Goal: Information Seeking & Learning: Learn about a topic

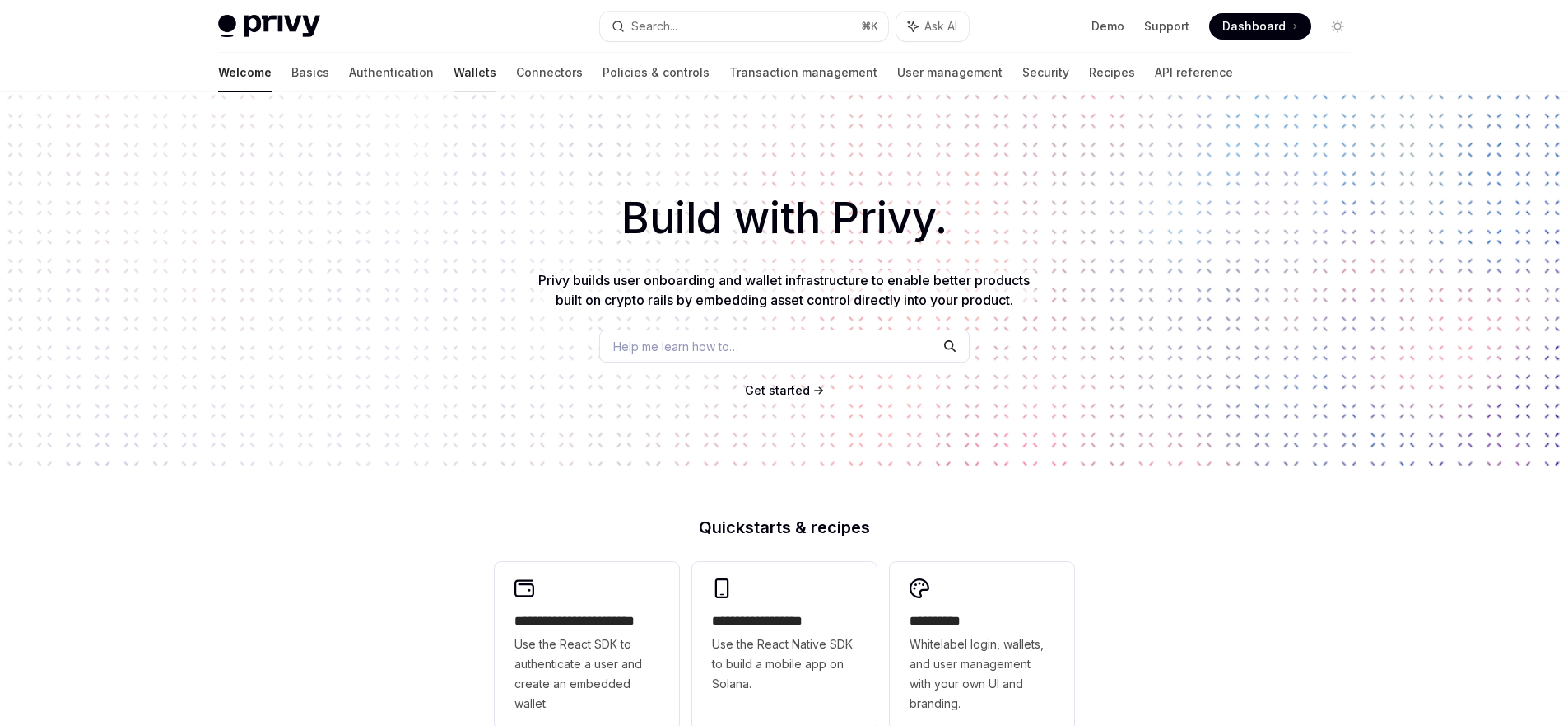
click at [454, 64] on link "Wallets" at bounding box center [476, 73] width 43 height 40
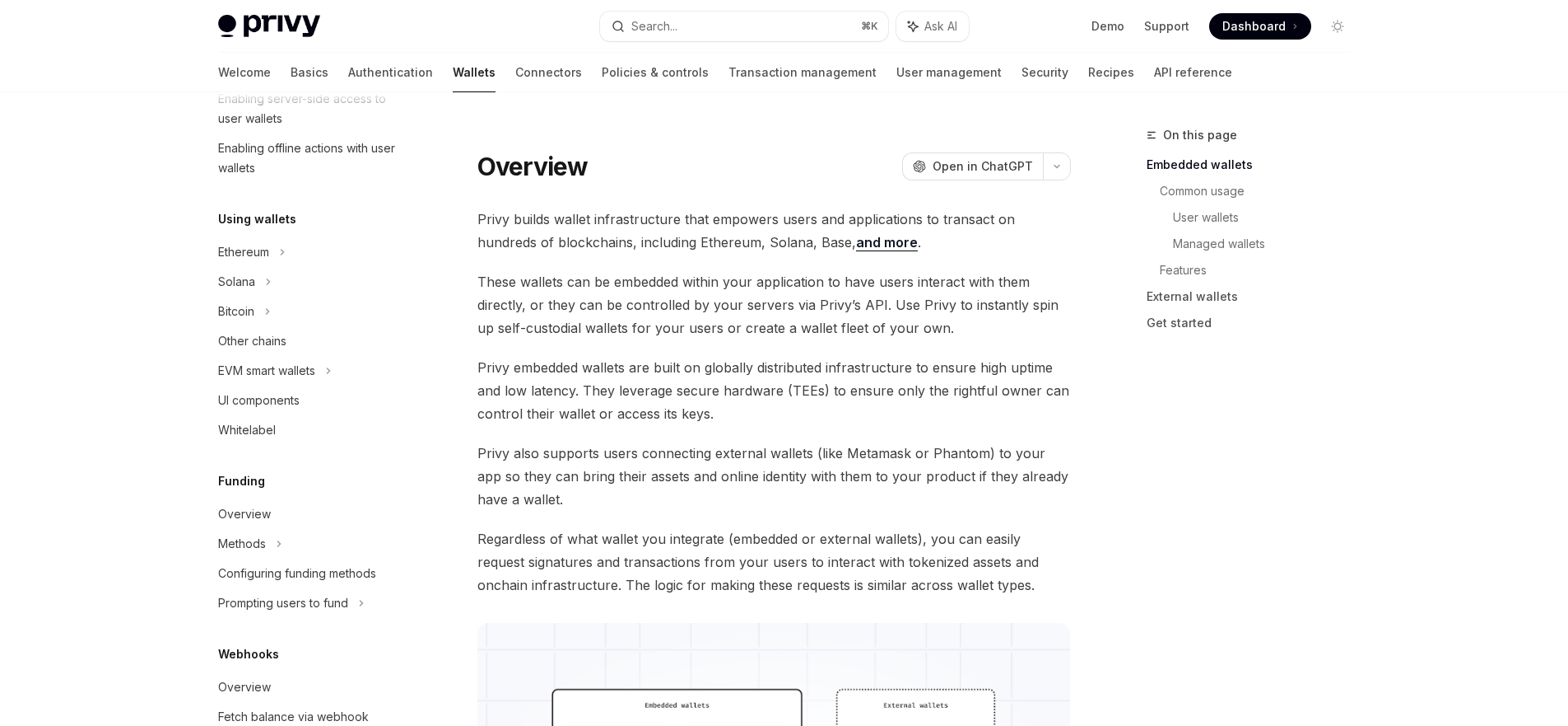
scroll to position [307, 0]
click at [307, 368] on div "EVM smart wallets" at bounding box center [267, 369] width 97 height 20
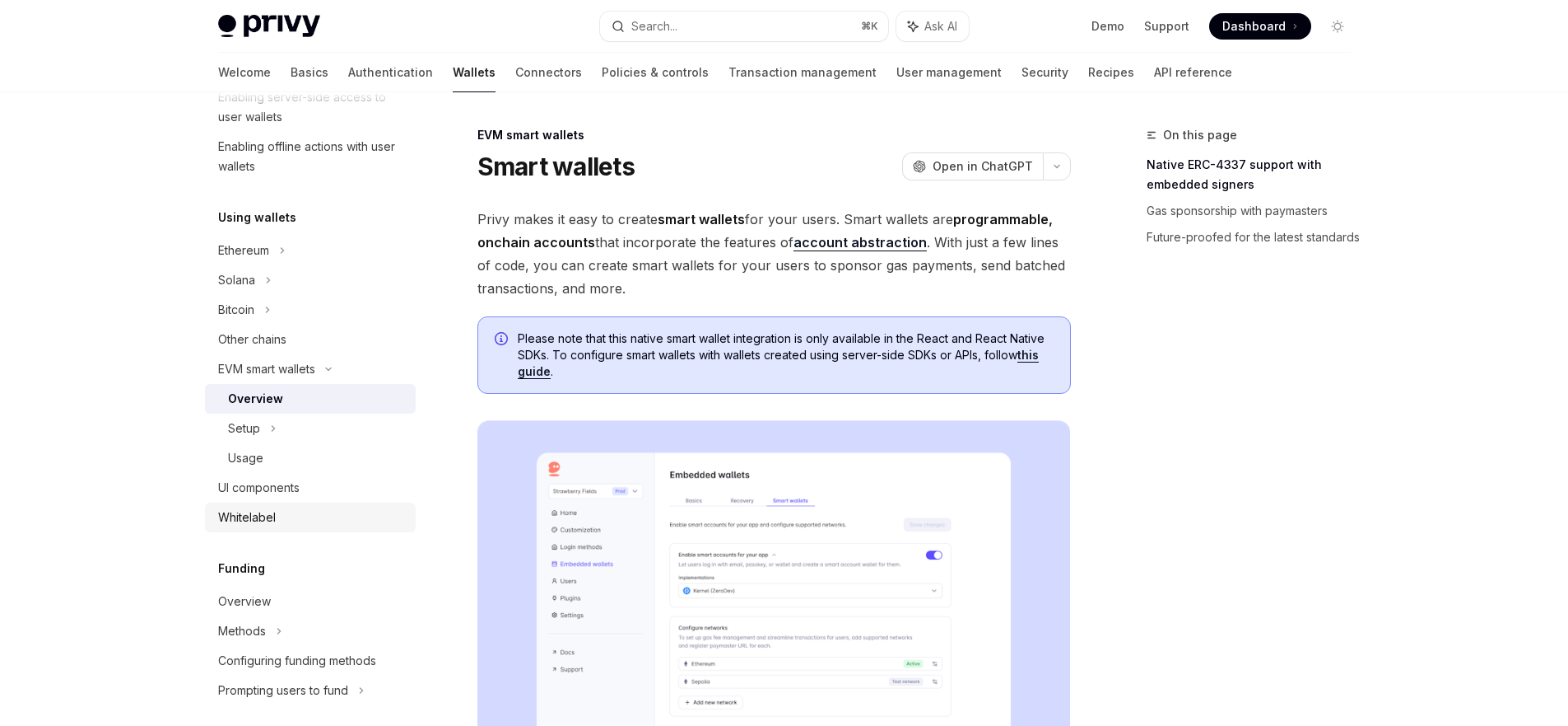
click at [282, 523] on div "Whitelabel" at bounding box center [312, 517] width 188 height 20
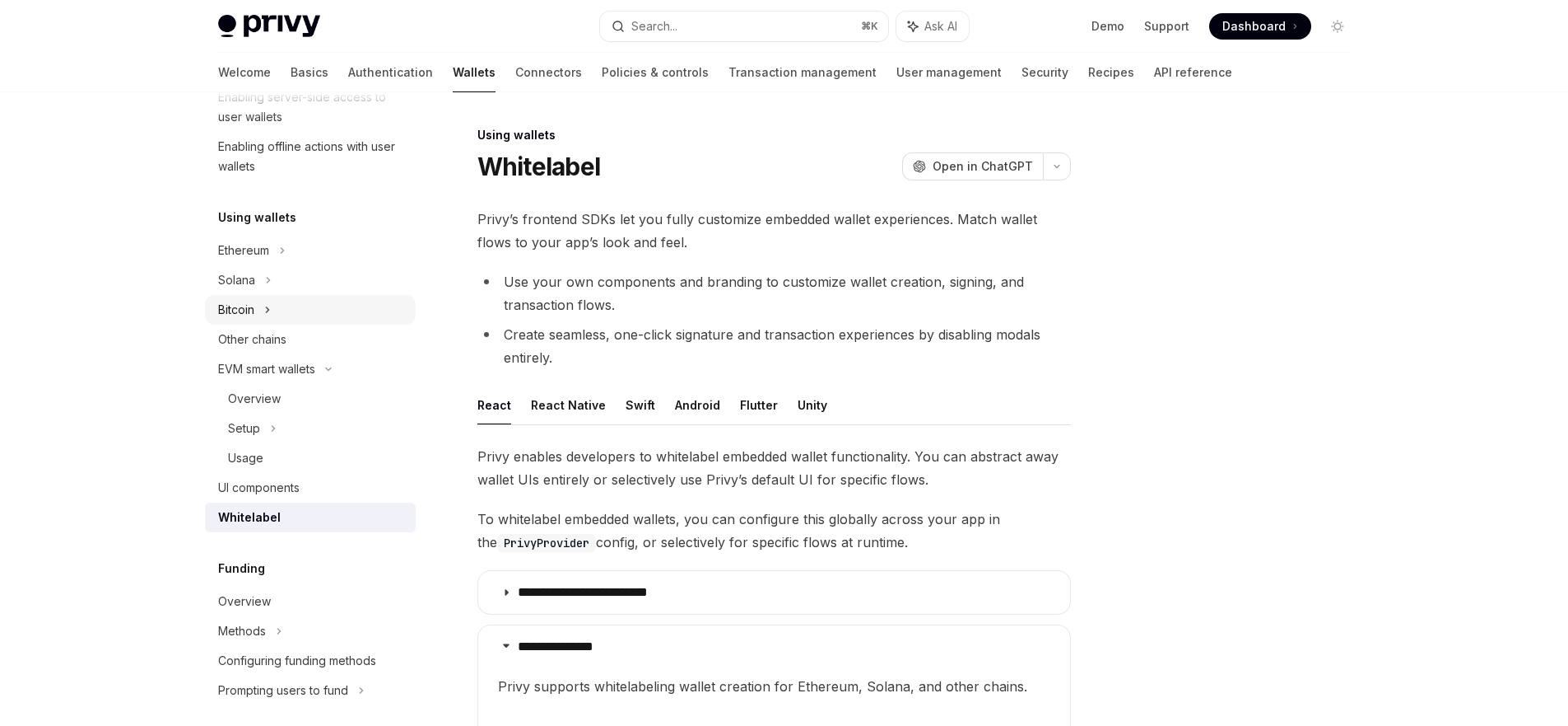
click at [258, 316] on div "Bitcoin" at bounding box center [310, 309] width 210 height 30
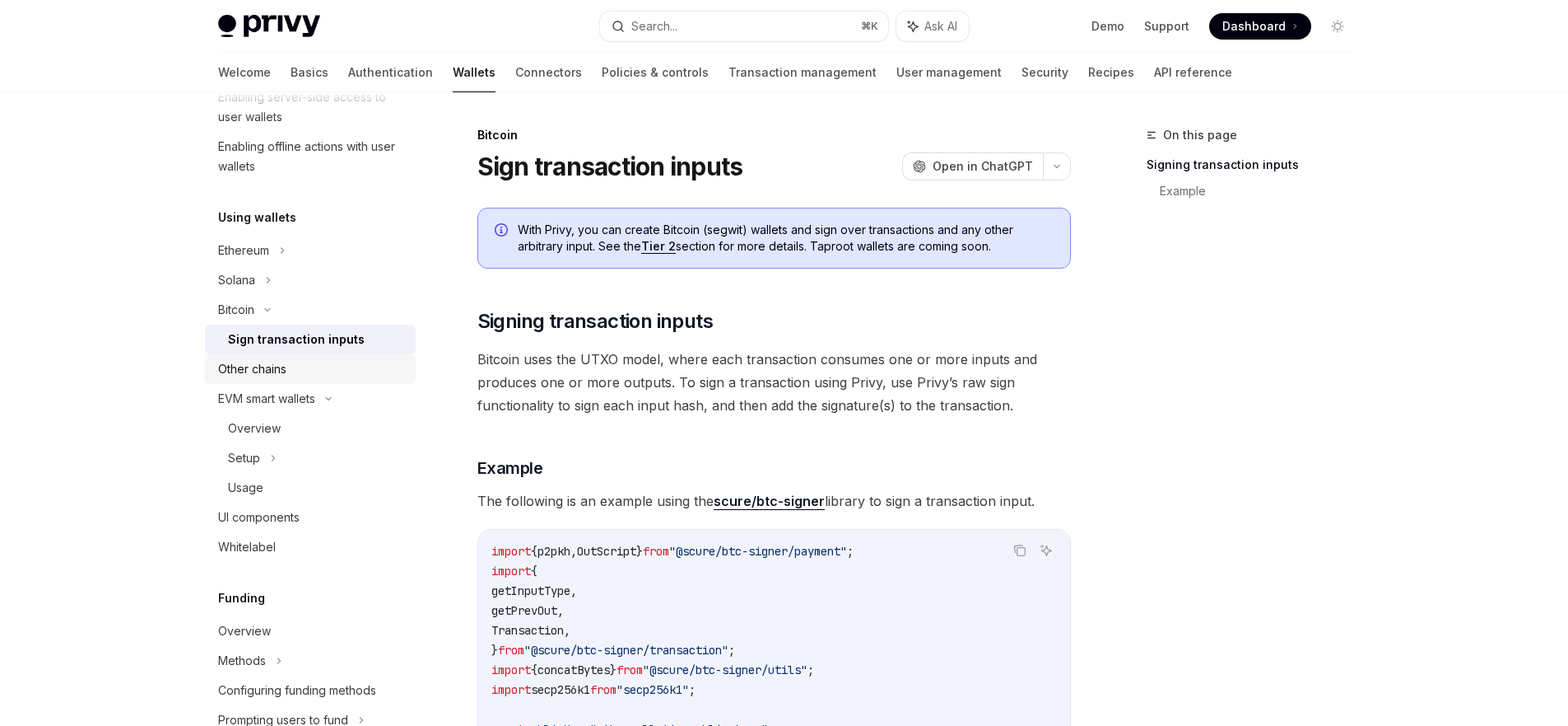
click at [269, 363] on div "Other chains" at bounding box center [253, 369] width 68 height 20
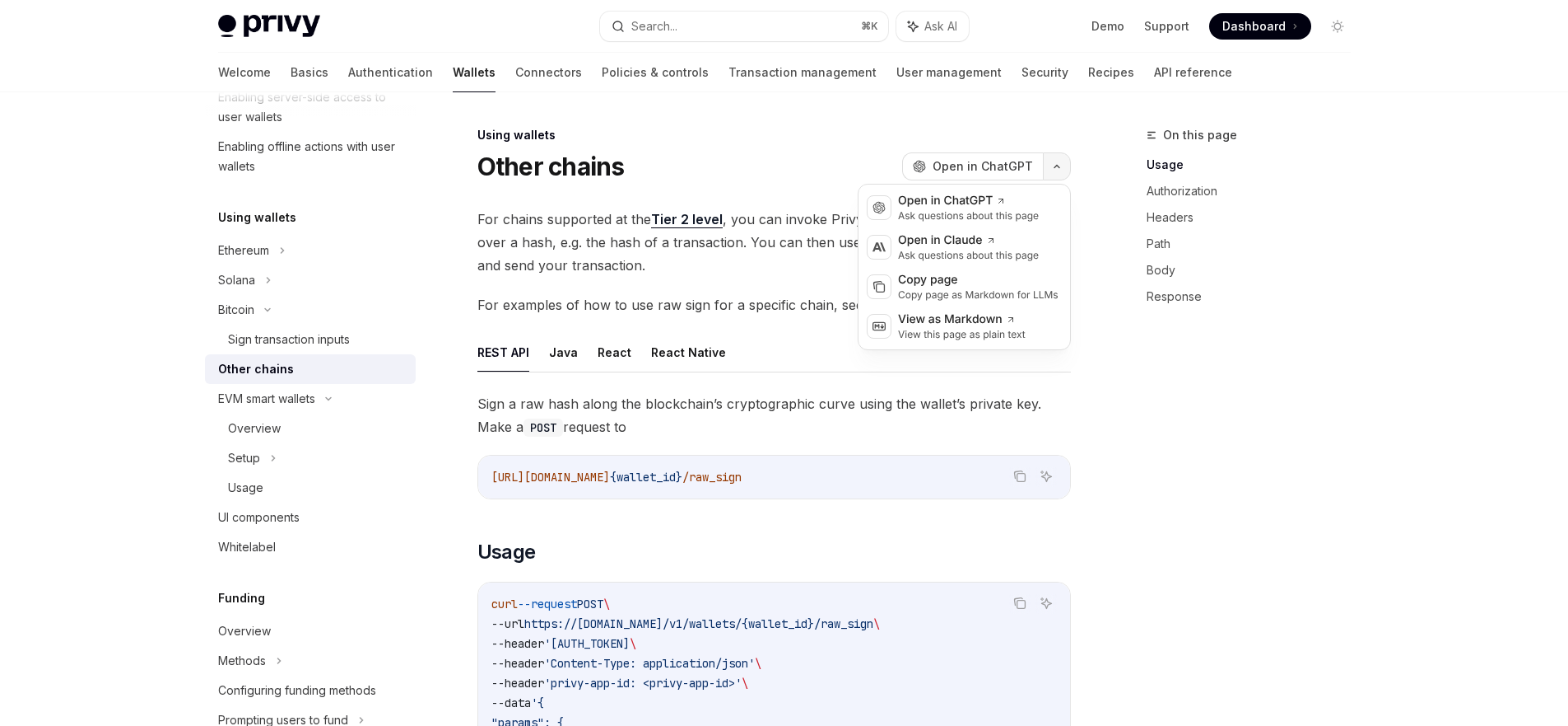
click at [1050, 170] on button "button" at bounding box center [1056, 166] width 28 height 28
click at [1050, 169] on icon "button" at bounding box center [1057, 166] width 20 height 6
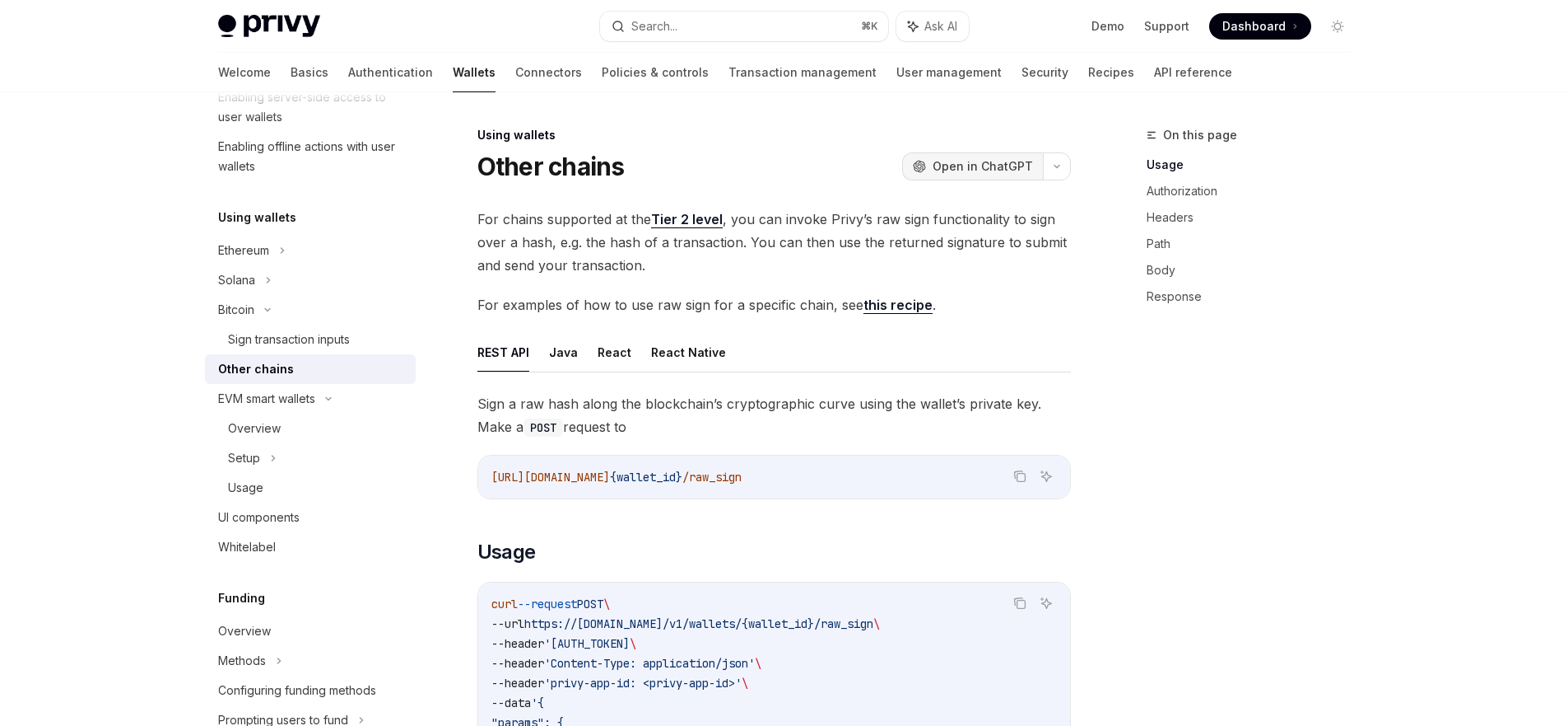
click at [965, 169] on span "Open in ChatGPT" at bounding box center [983, 166] width 101 height 16
click at [1063, 155] on button "button" at bounding box center [1056, 166] width 28 height 28
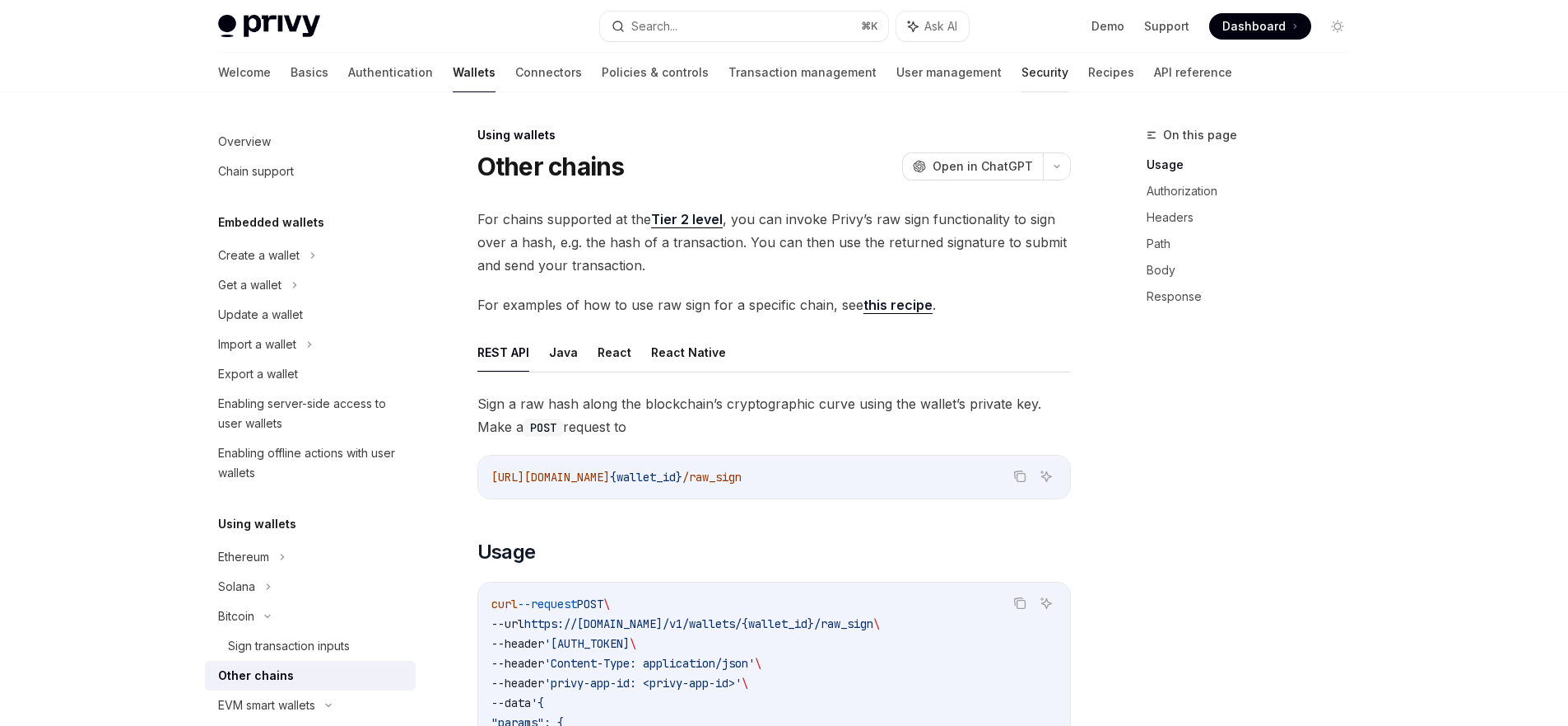
click at [1021, 74] on link "Security" at bounding box center [1045, 73] width 47 height 40
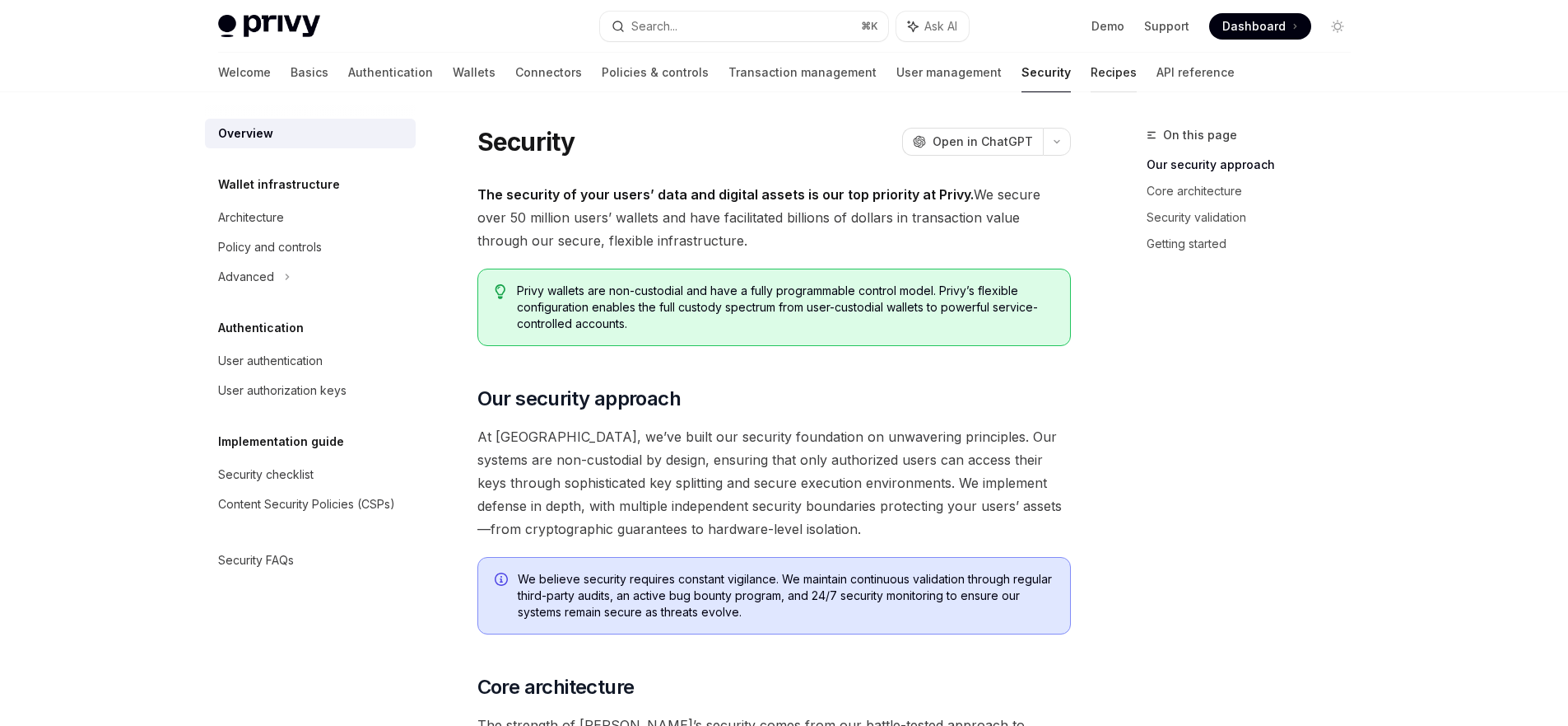
click at [1091, 73] on link "Recipes" at bounding box center [1113, 73] width 46 height 40
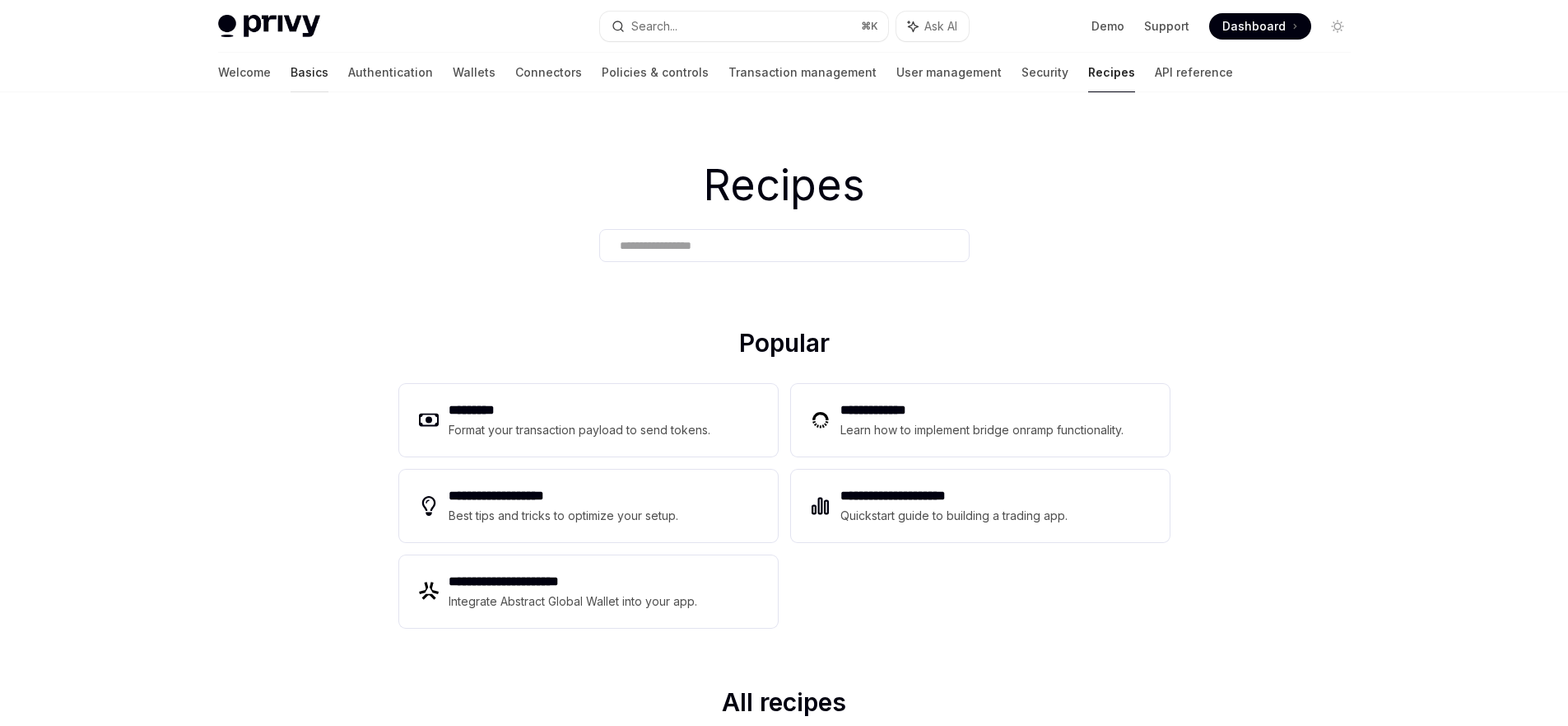
click at [290, 67] on link "Basics" at bounding box center [309, 73] width 38 height 40
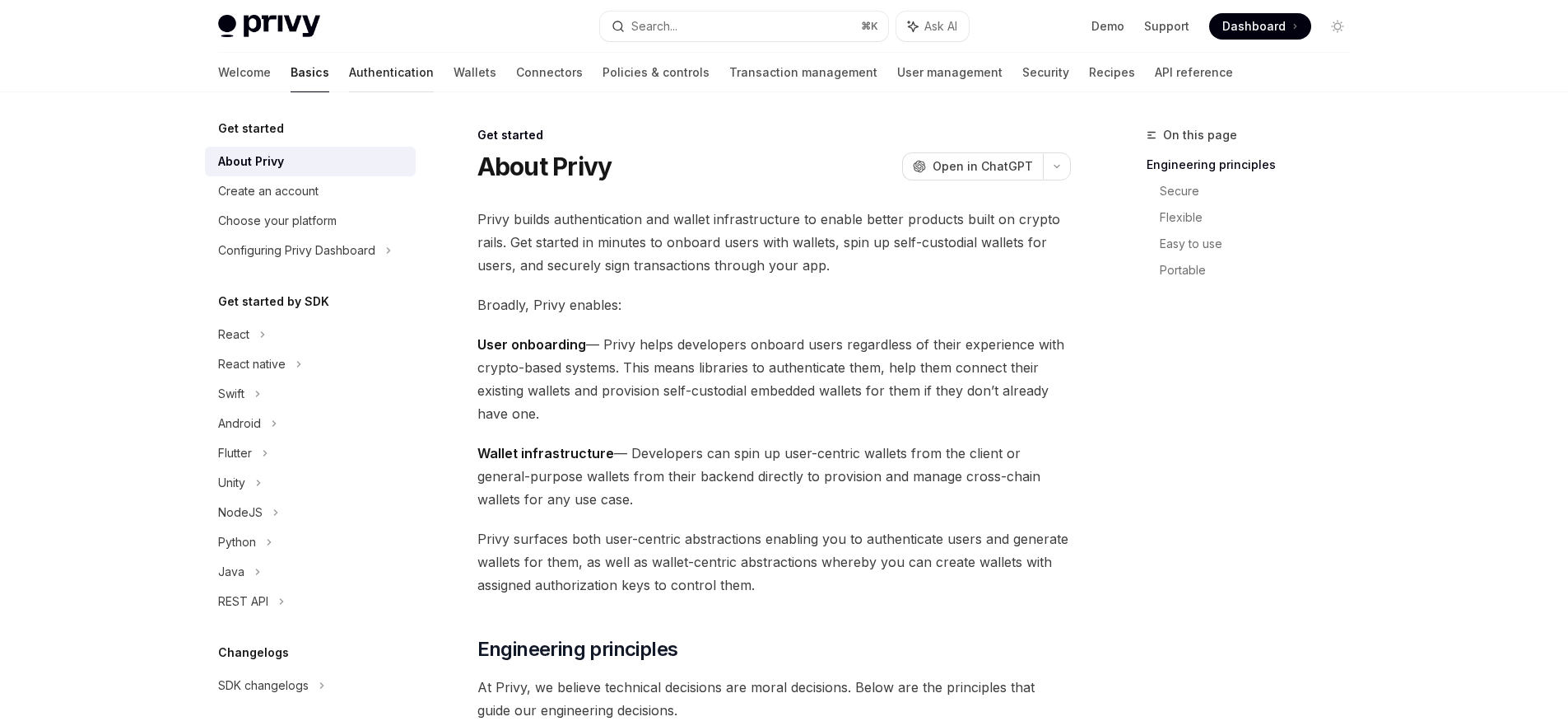
click at [349, 73] on link "Authentication" at bounding box center [391, 73] width 85 height 40
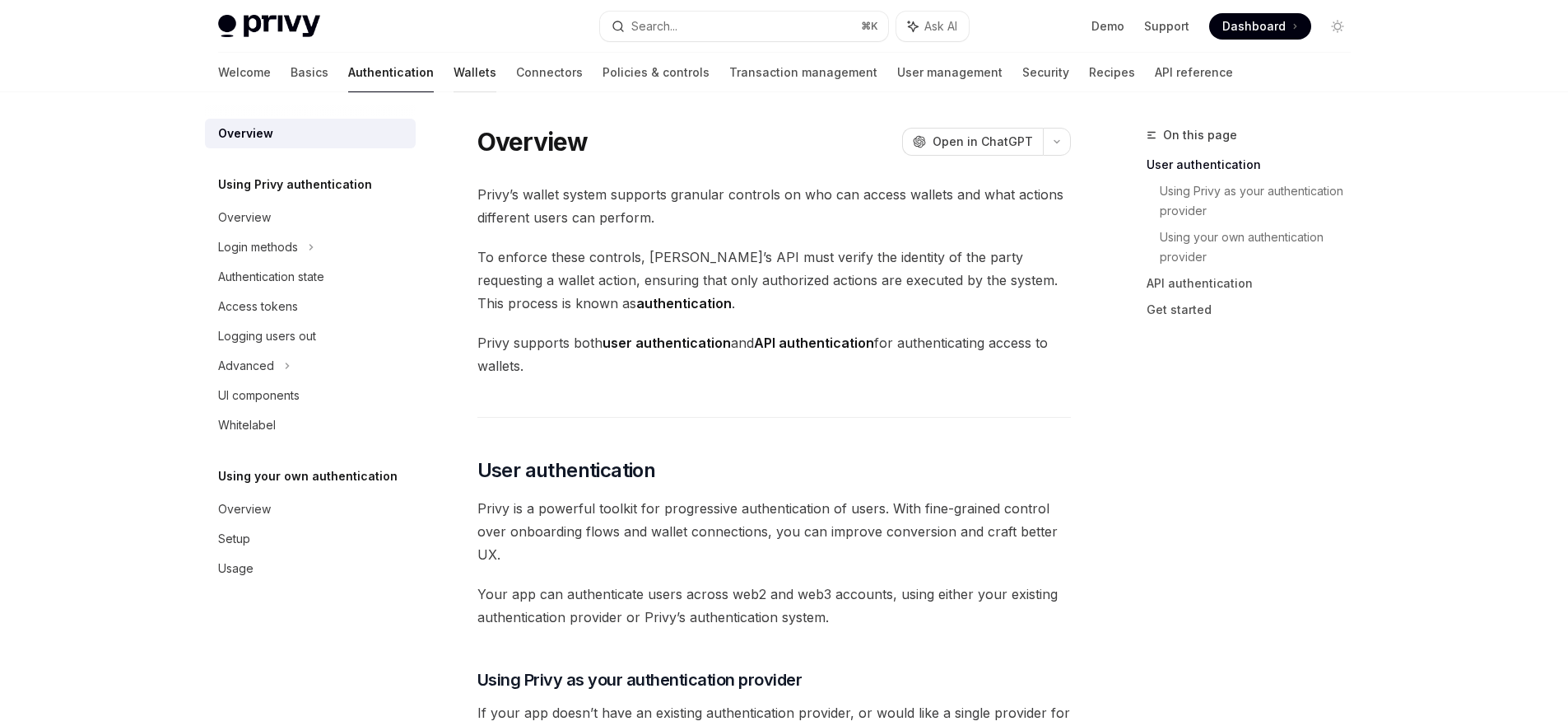
click at [454, 76] on link "Wallets" at bounding box center [476, 73] width 43 height 40
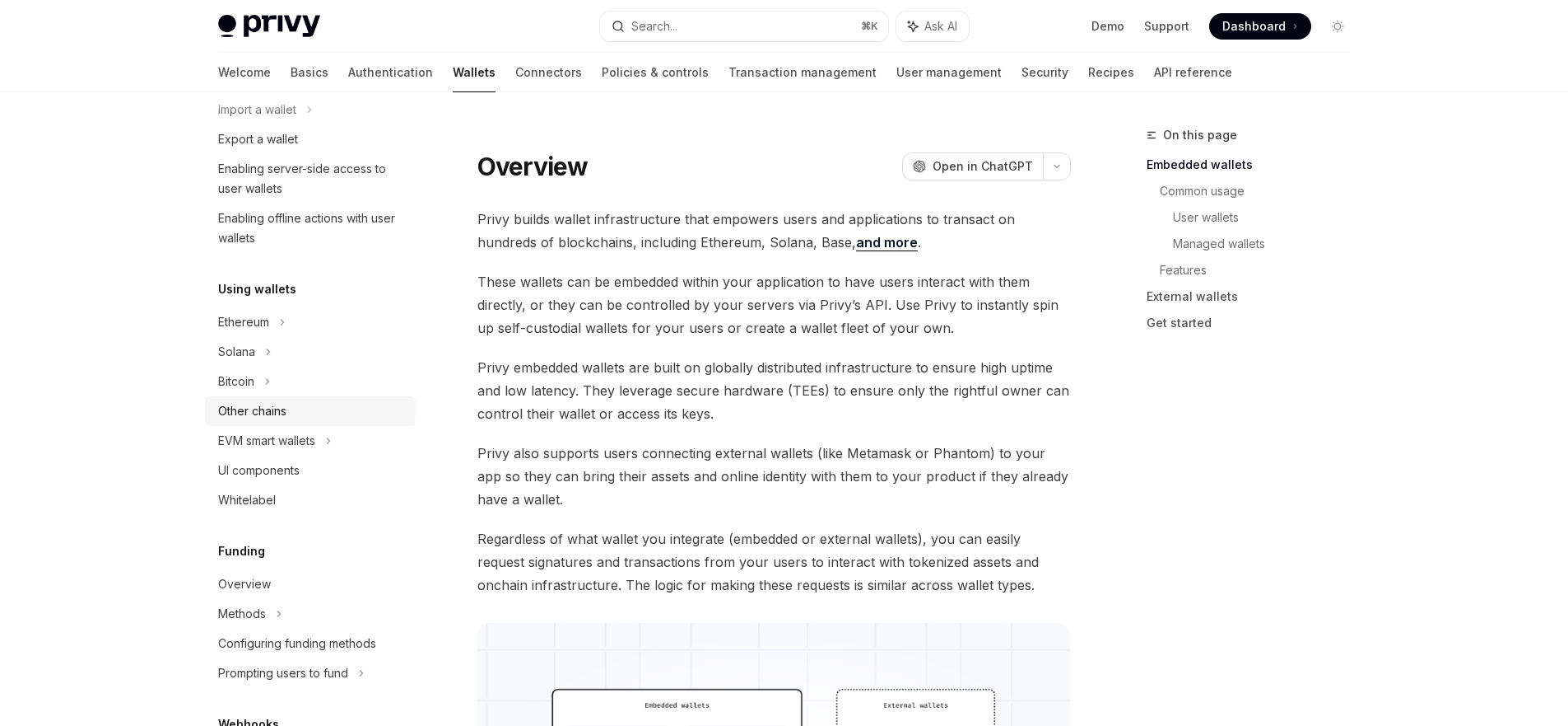
scroll to position [275, 0]
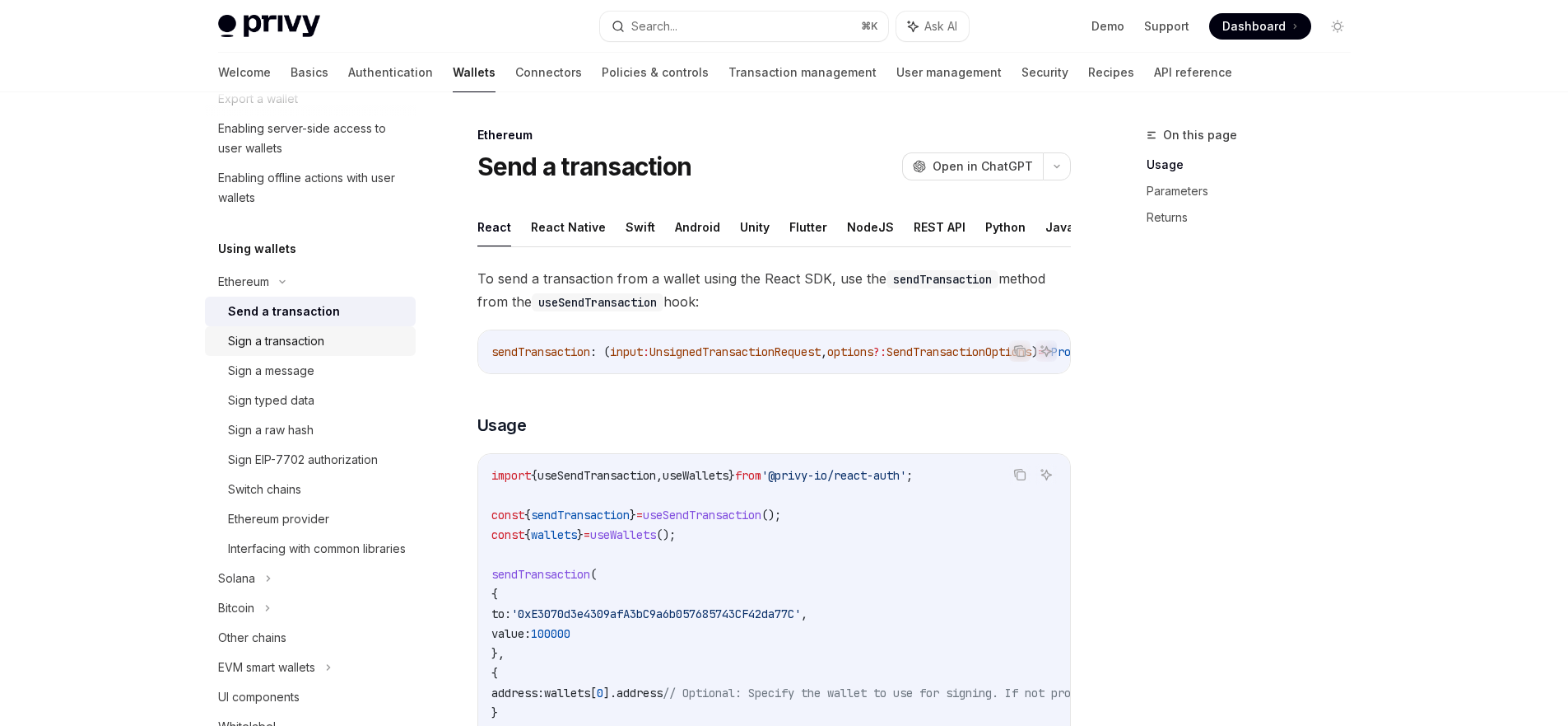
click at [279, 342] on div "Sign a transaction" at bounding box center [276, 341] width 96 height 20
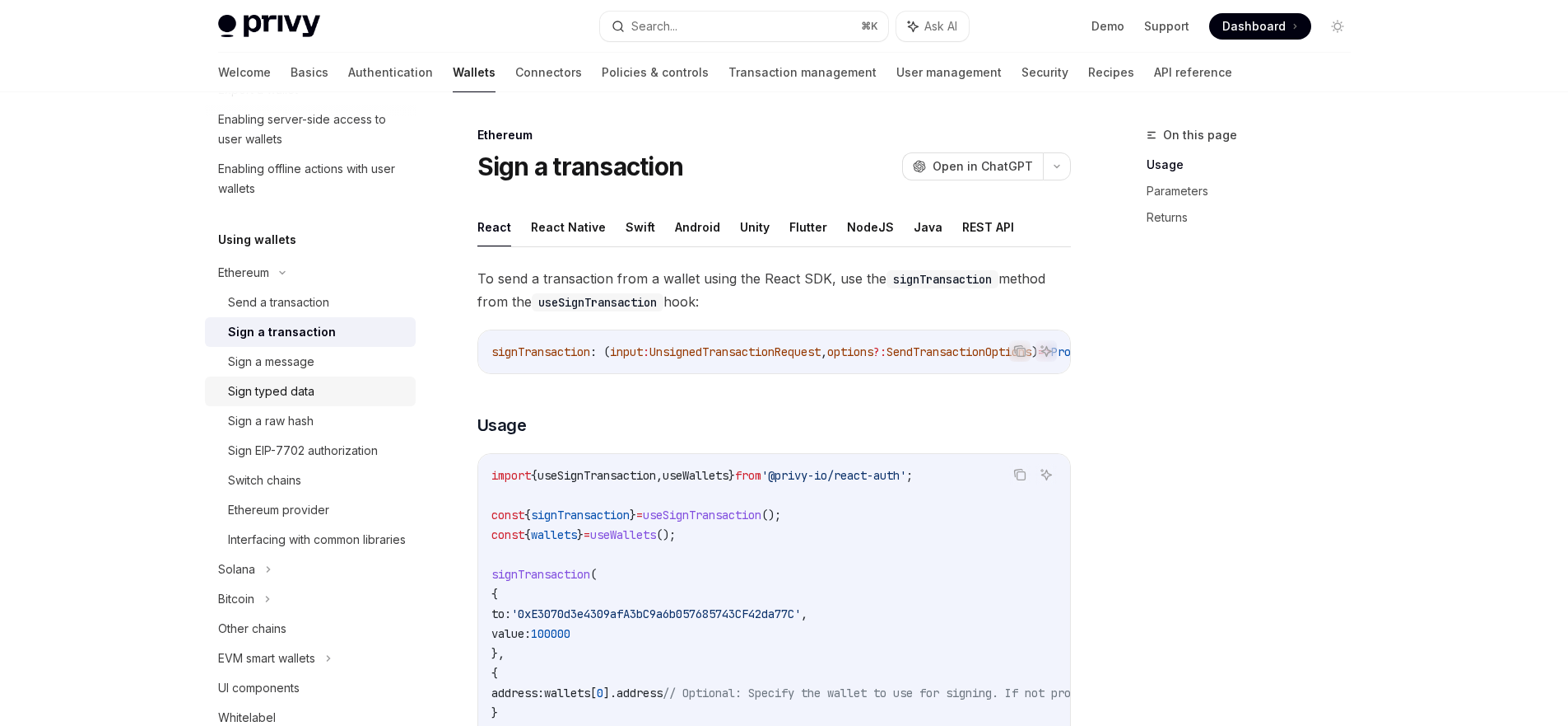
scroll to position [291, 0]
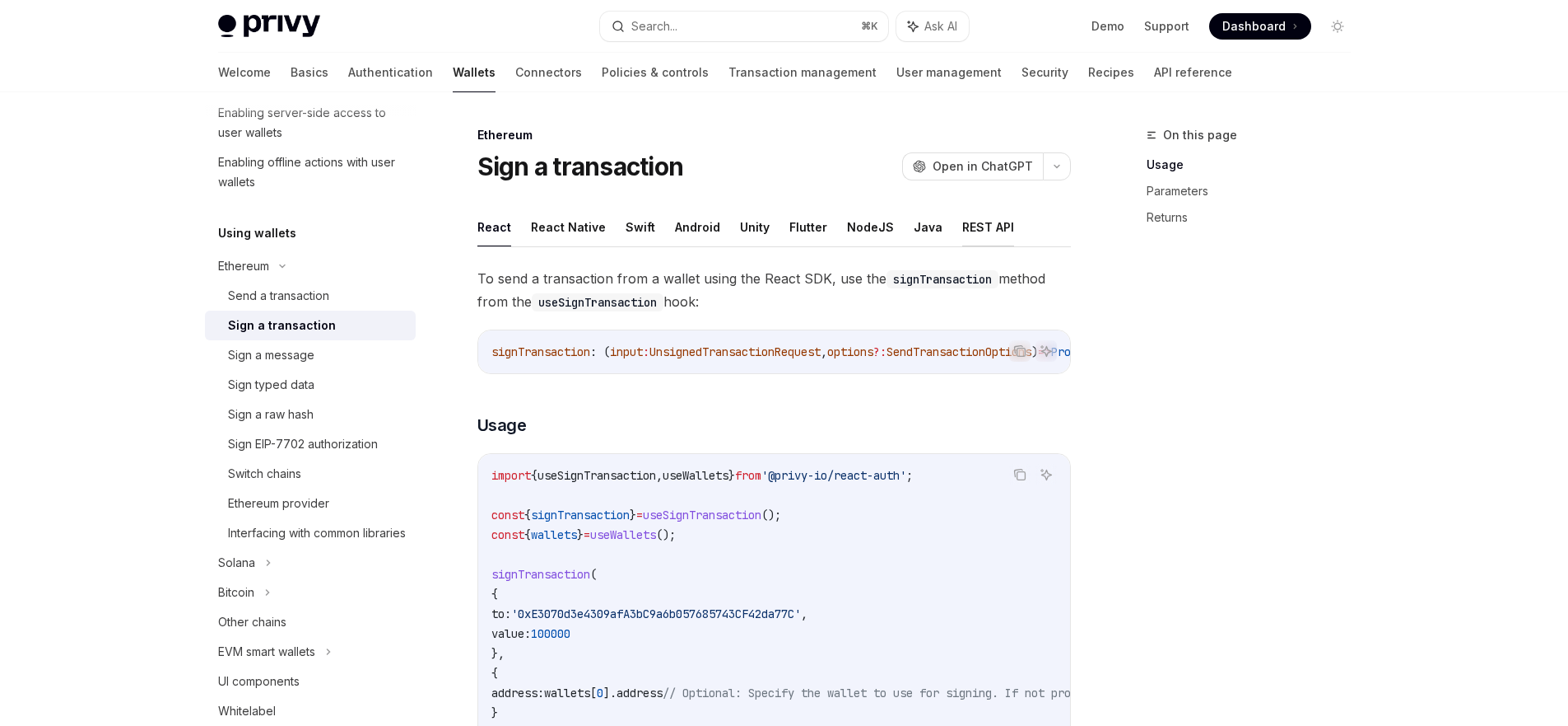
click at [976, 229] on button "REST API" at bounding box center [988, 227] width 52 height 39
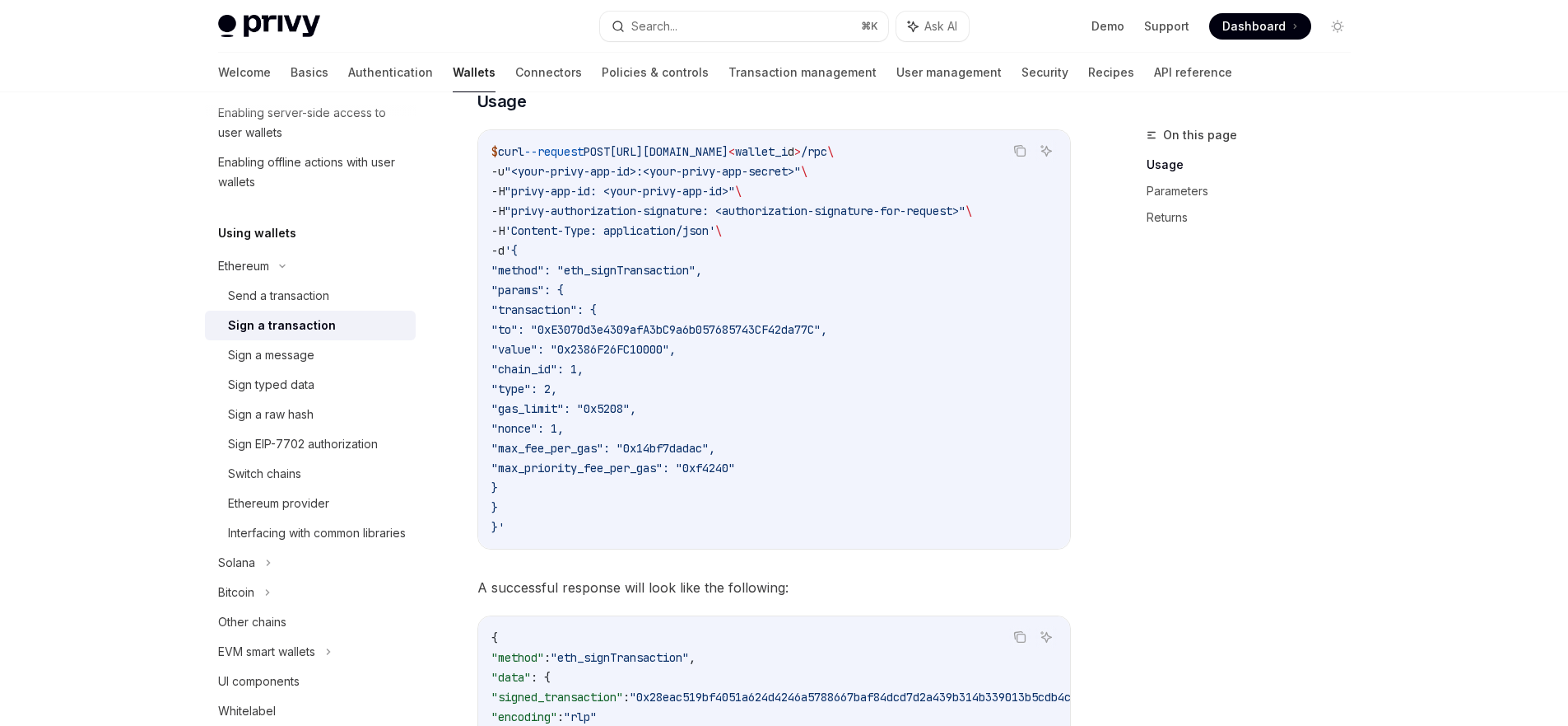
scroll to position [254, 0]
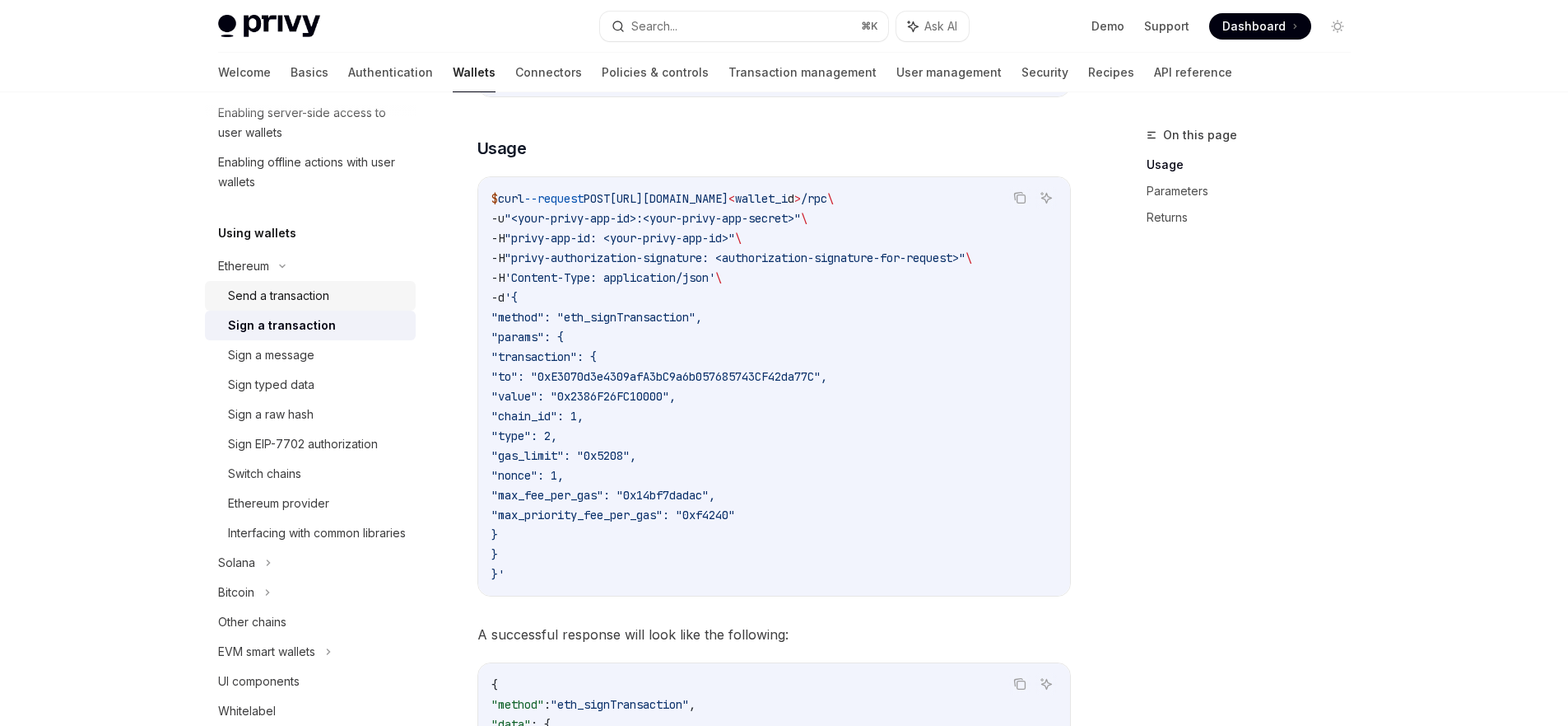
click at [278, 303] on div "Send a transaction" at bounding box center [279, 296] width 102 height 20
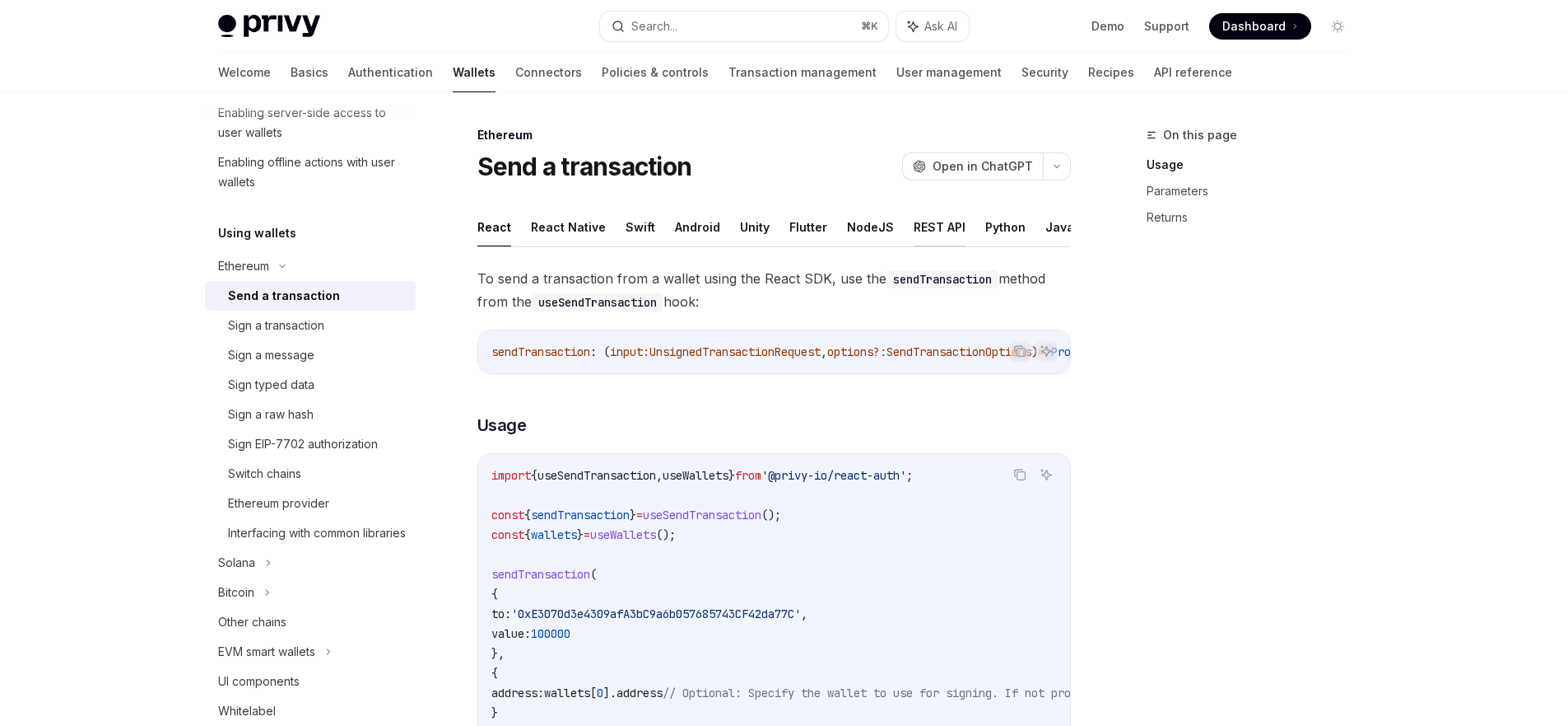
click at [920, 228] on button "REST API" at bounding box center [940, 227] width 52 height 39
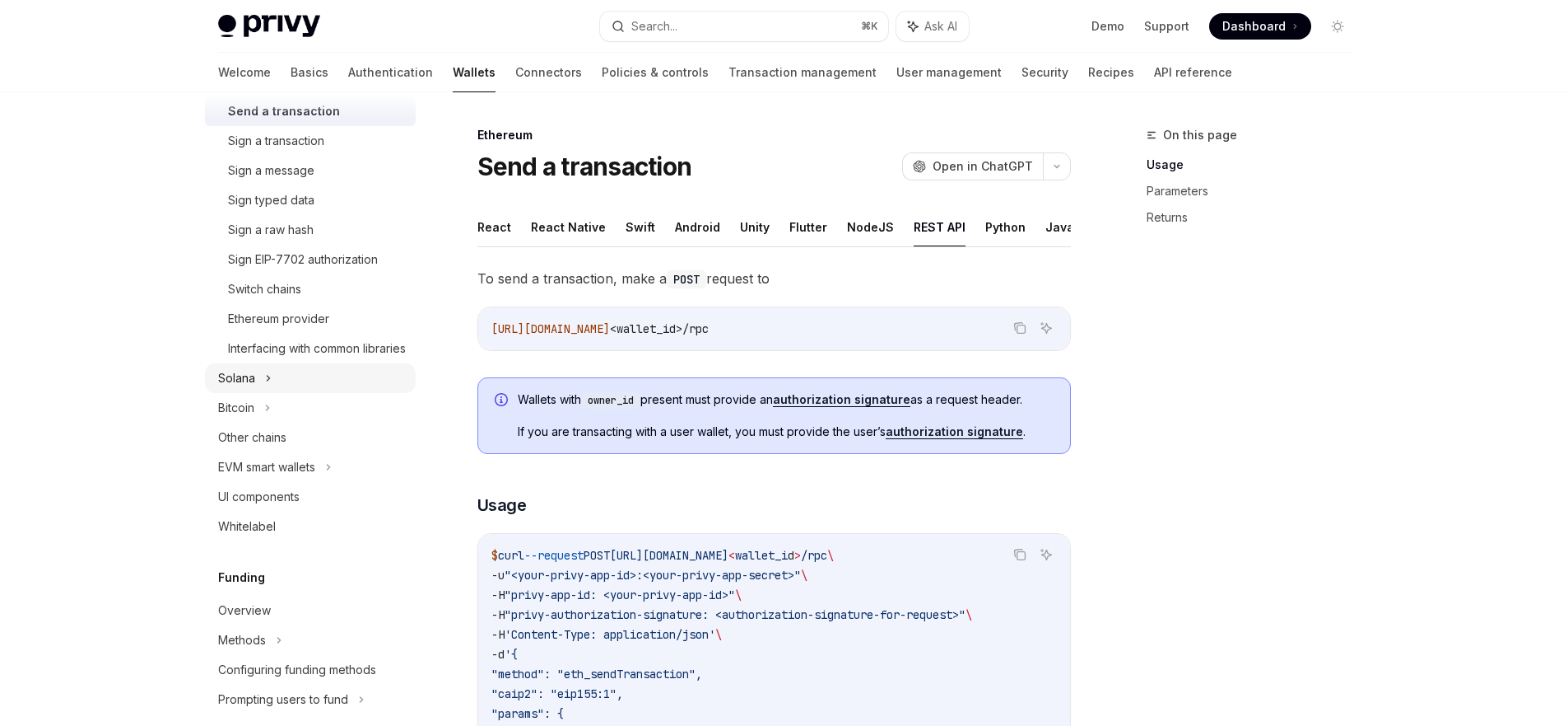
scroll to position [492, 0]
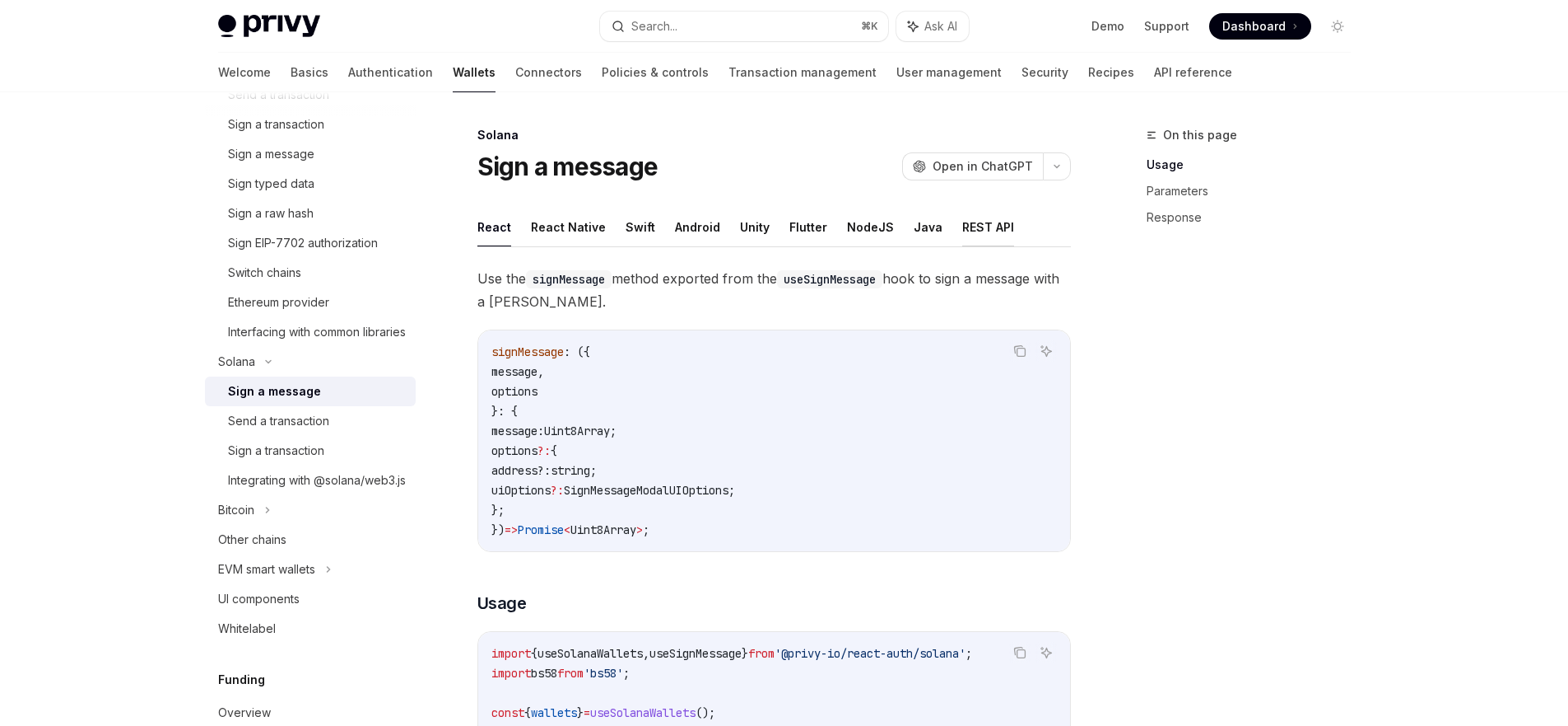
click at [980, 231] on button "REST API" at bounding box center [988, 227] width 52 height 39
type textarea "*"
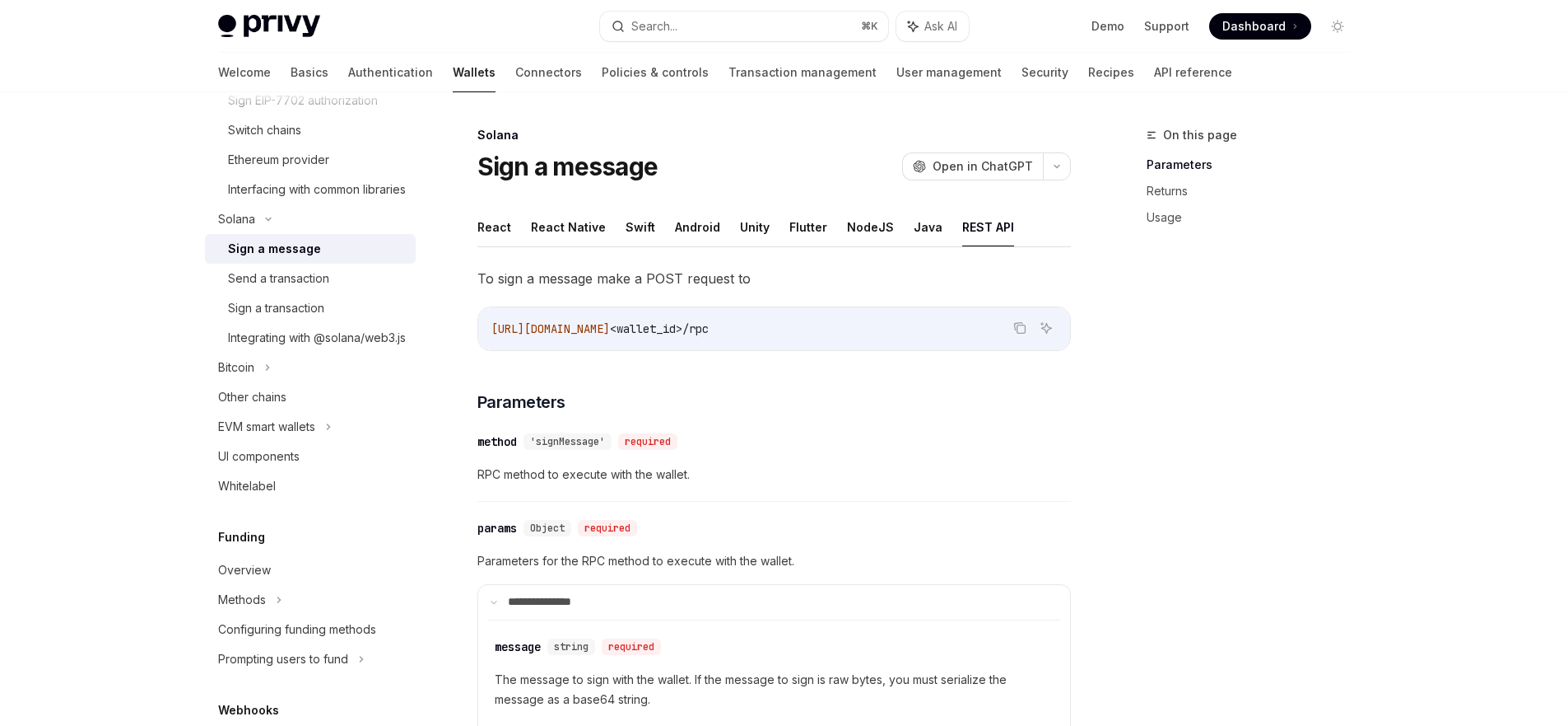
scroll to position [625, 0]
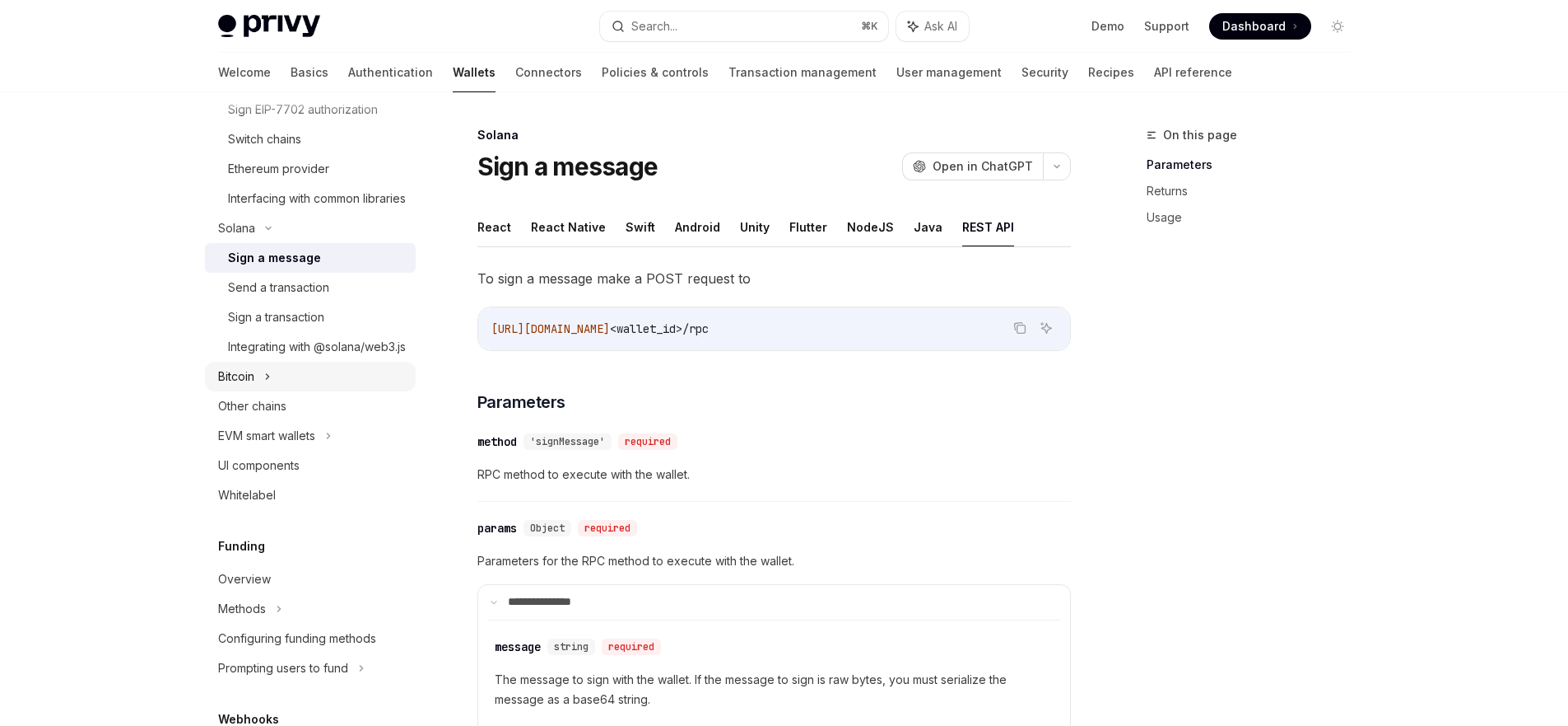
click at [256, 391] on div "Bitcoin" at bounding box center [310, 376] width 210 height 30
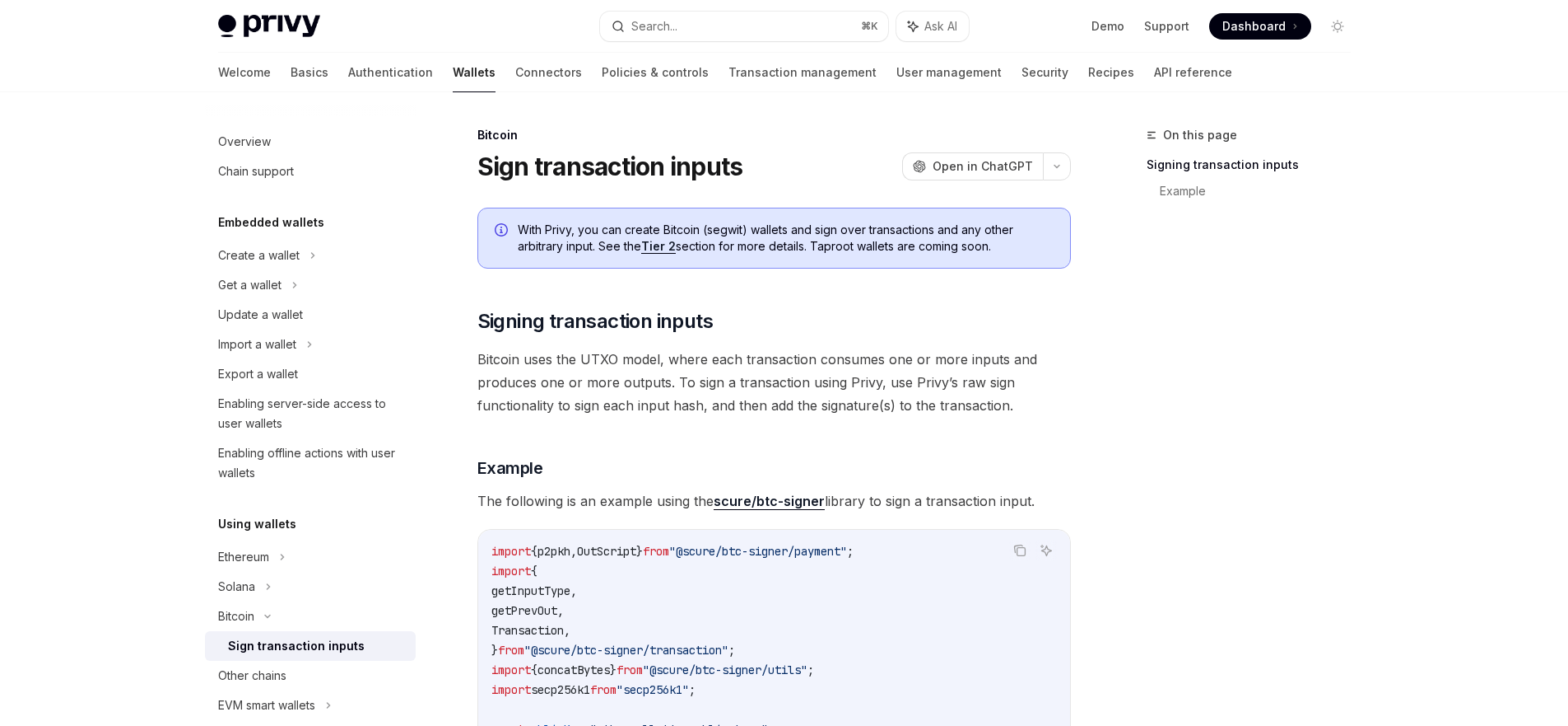
click at [262, 28] on img at bounding box center [270, 26] width 102 height 23
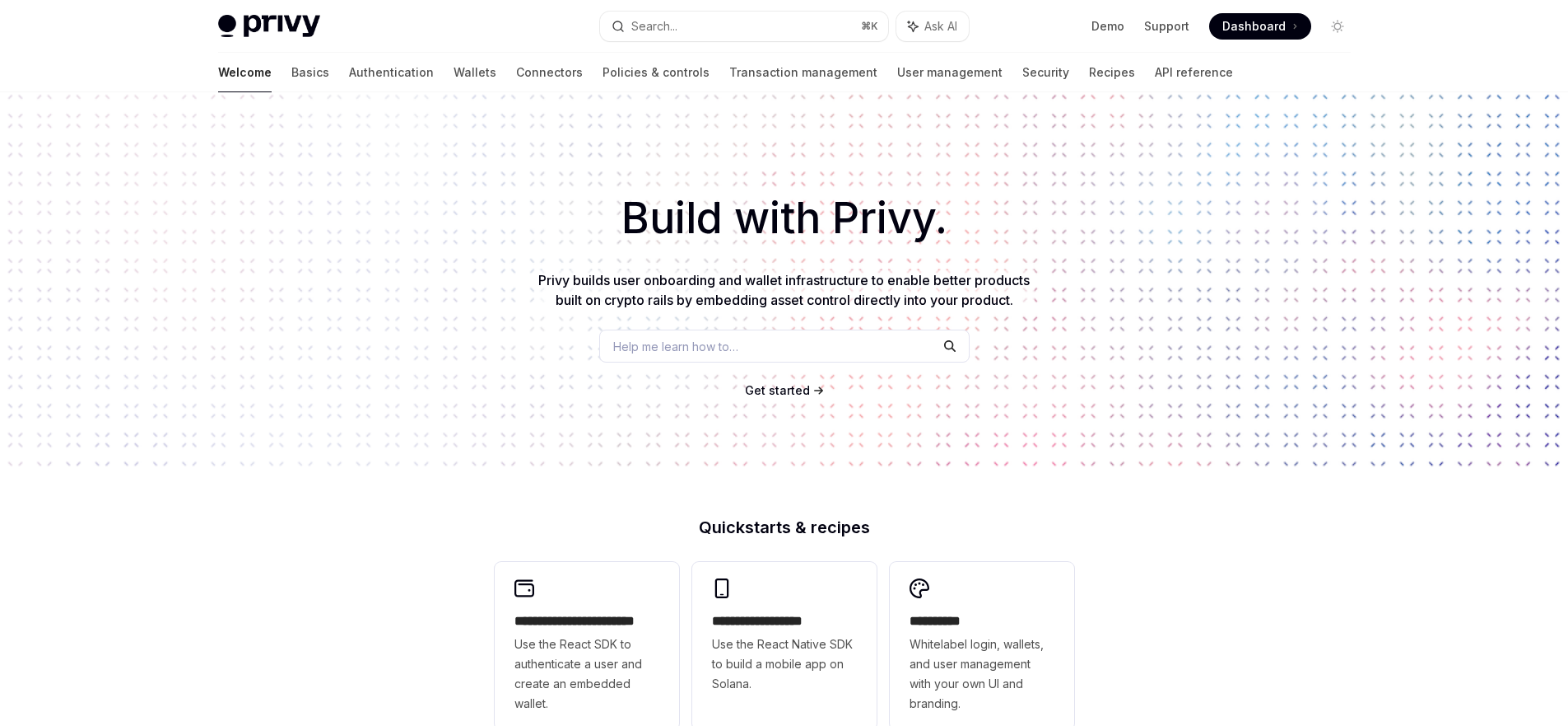
click at [262, 28] on img at bounding box center [270, 26] width 102 height 23
type textarea "*"
